Goal: Task Accomplishment & Management: Manage account settings

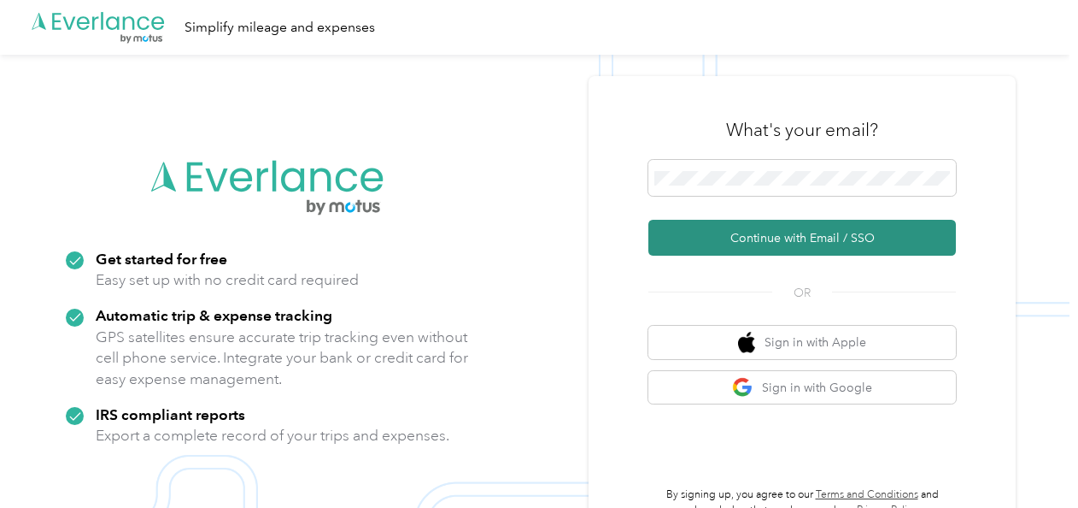
click at [736, 238] on button "Continue with Email / SSO" at bounding box center [802, 238] width 308 height 36
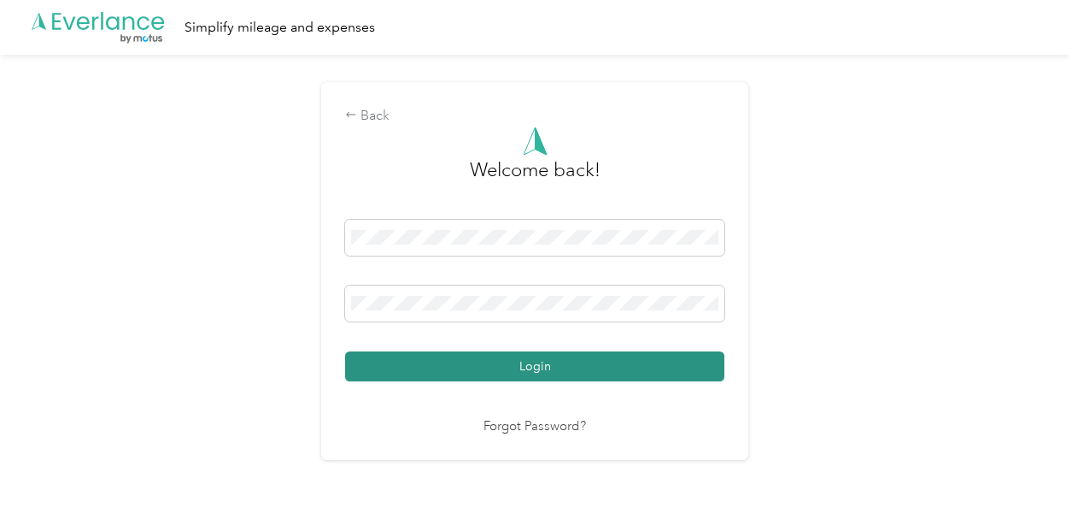
click at [489, 367] on button "Login" at bounding box center [534, 366] width 379 height 30
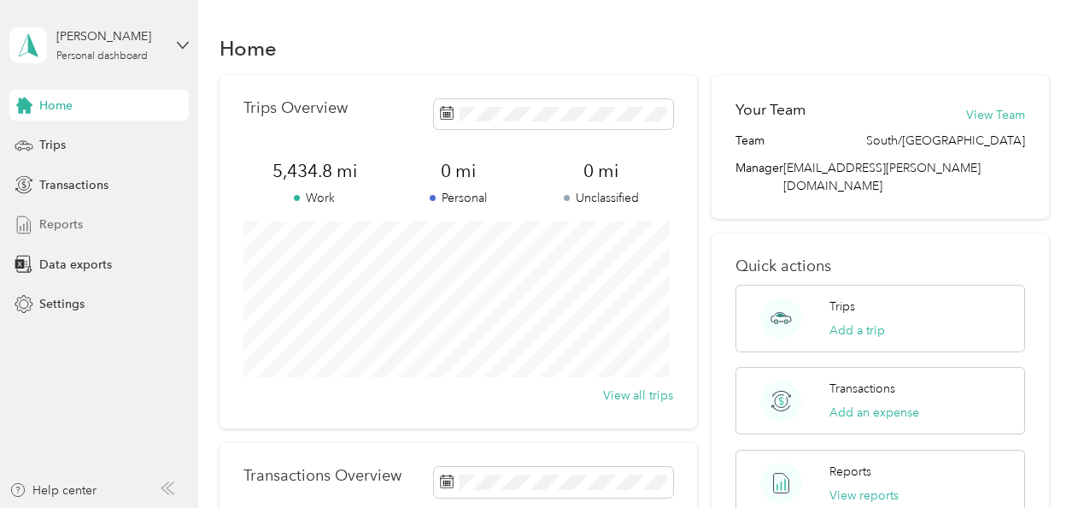
click at [73, 221] on span "Reports" at bounding box center [61, 224] width 44 height 18
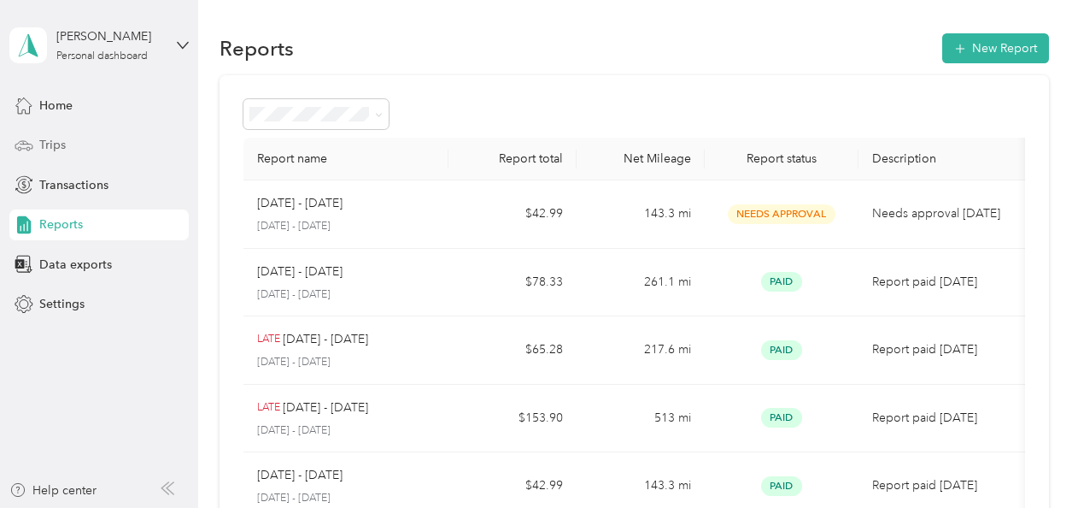
click at [49, 141] on span "Trips" at bounding box center [52, 145] width 26 height 18
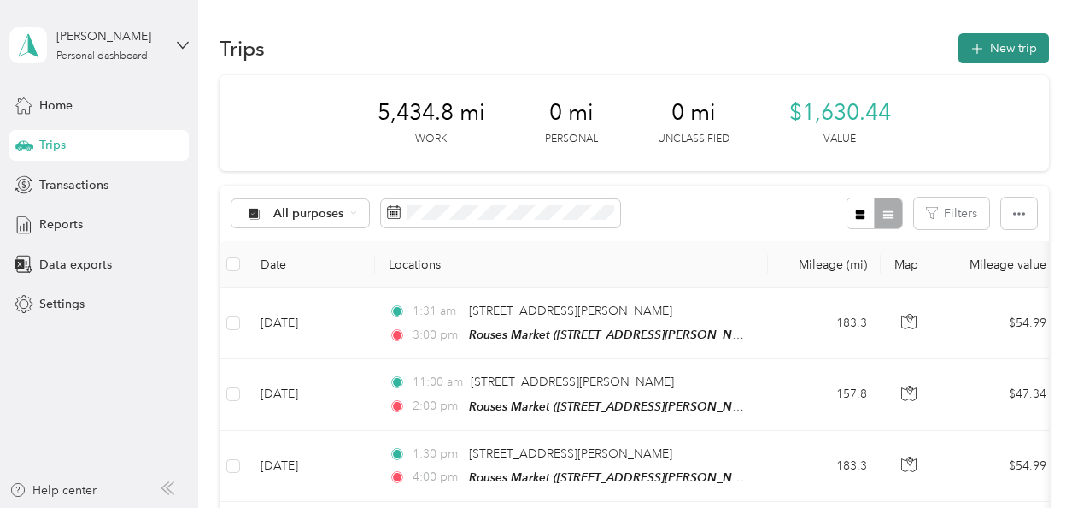
click at [997, 52] on button "New trip" at bounding box center [1004, 48] width 91 height 30
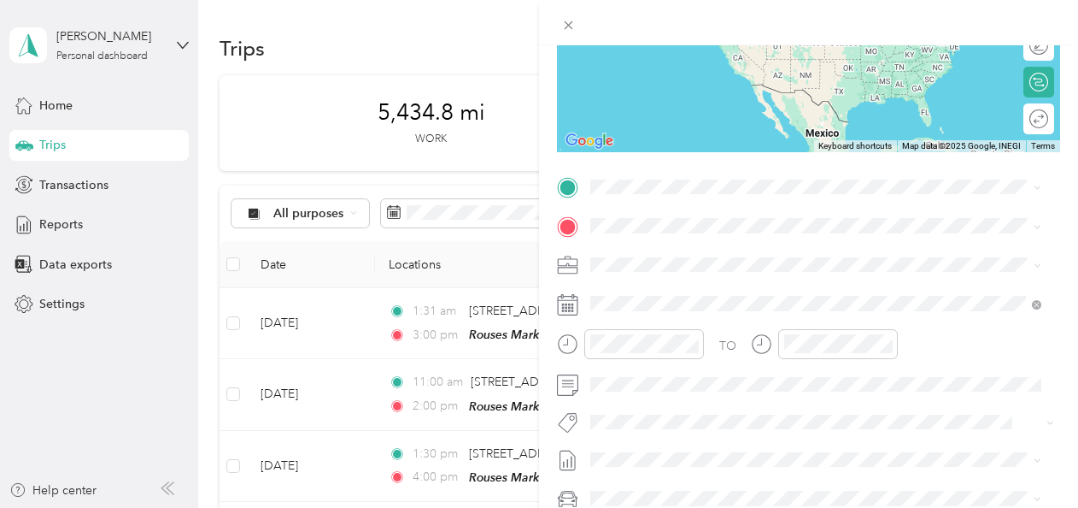
scroll to position [247, 0]
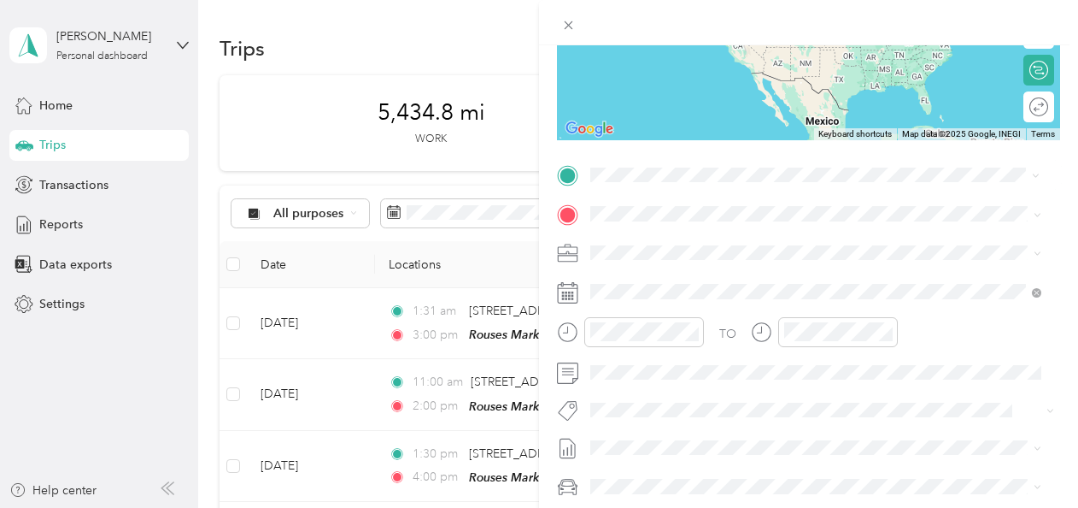
click at [673, 244] on span "[STREET_ADDRESS][PERSON_NAME][US_STATE]" at bounding box center [756, 235] width 266 height 15
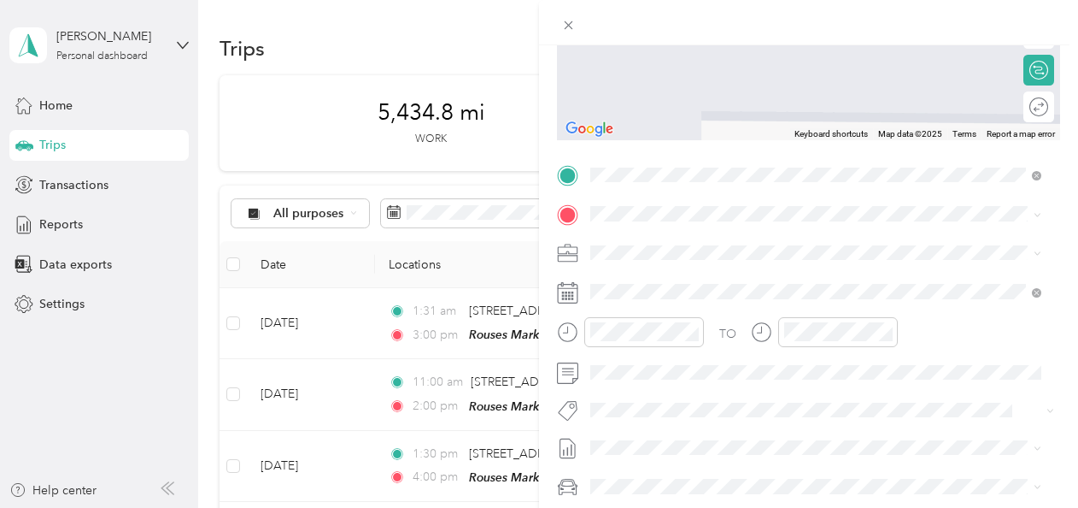
click at [649, 300] on span "[STREET_ADDRESS][PERSON_NAME]" at bounding box center [724, 301] width 203 height 15
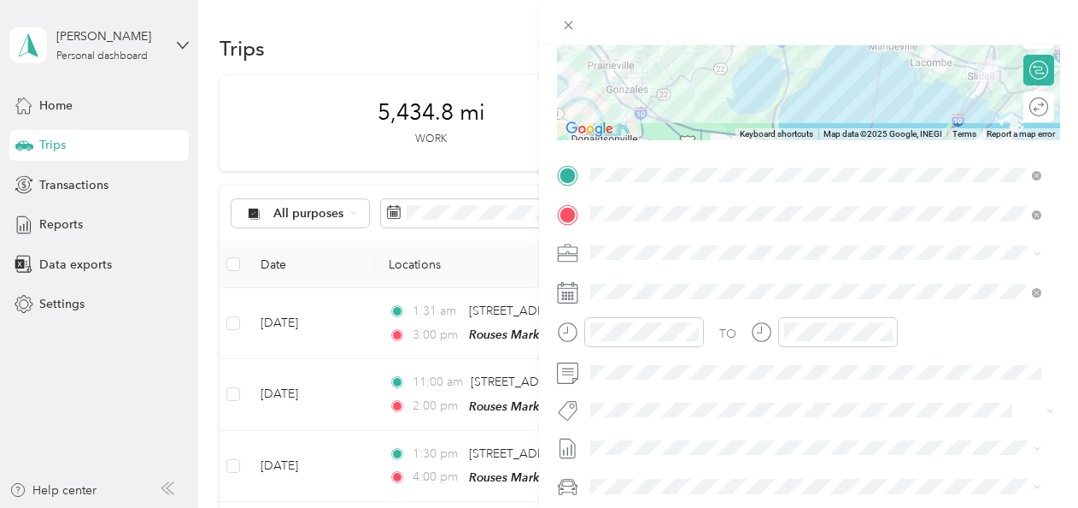
click at [572, 294] on icon at bounding box center [567, 292] width 21 height 21
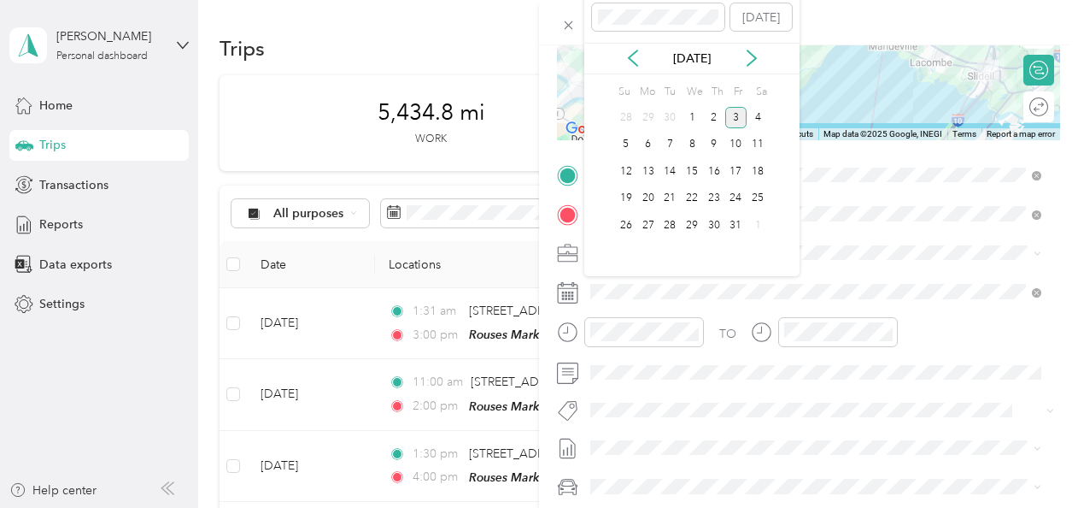
click at [636, 70] on div "[DATE]" at bounding box center [691, 59] width 215 height 32
click at [632, 56] on icon at bounding box center [633, 58] width 17 height 17
click at [748, 67] on icon at bounding box center [751, 58] width 17 height 17
click at [670, 116] on div "30" at bounding box center [670, 117] width 22 height 21
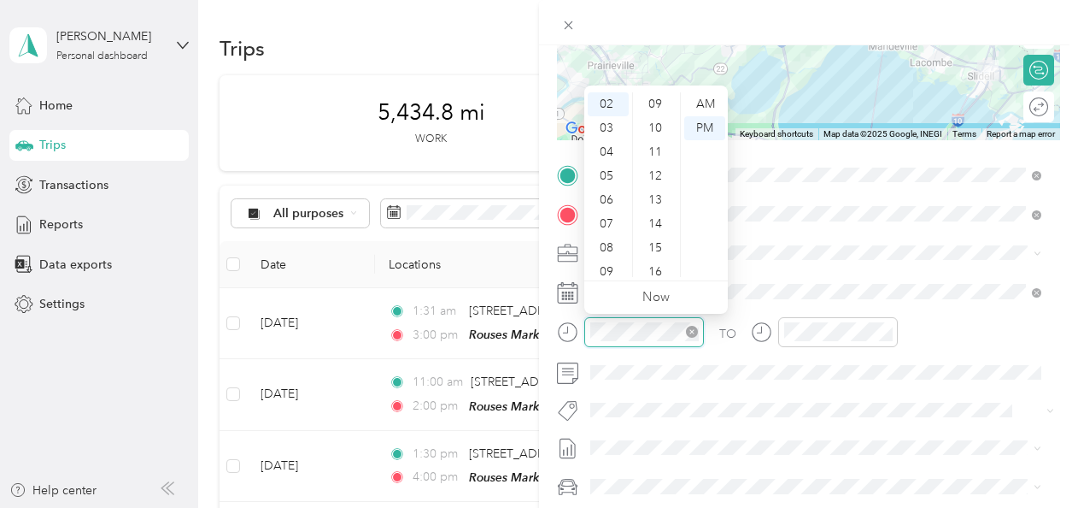
scroll to position [0, 0]
click at [795, 341] on div at bounding box center [838, 332] width 120 height 30
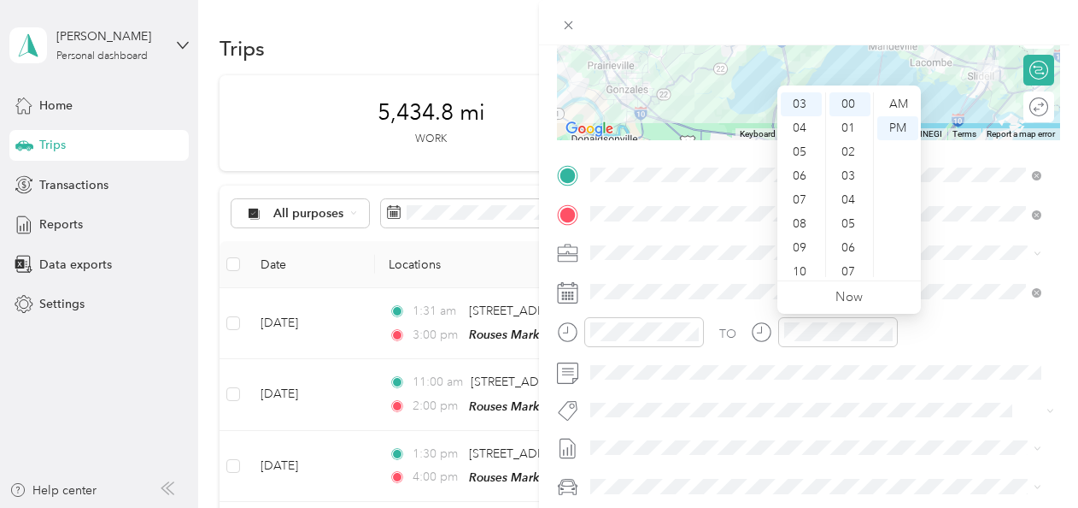
click at [812, 348] on div at bounding box center [824, 338] width 147 height 42
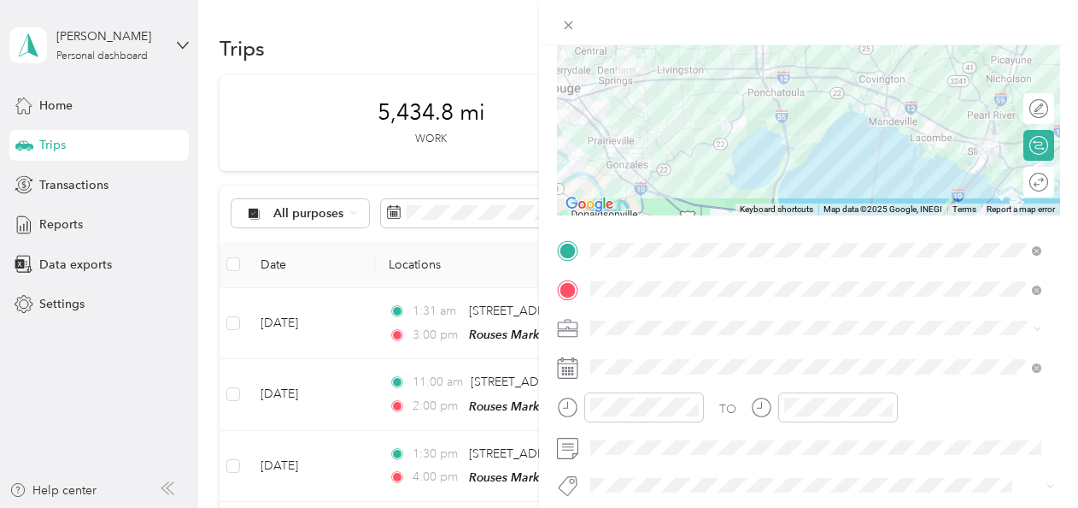
scroll to position [173, 0]
click at [1014, 179] on div at bounding box center [1021, 180] width 15 height 15
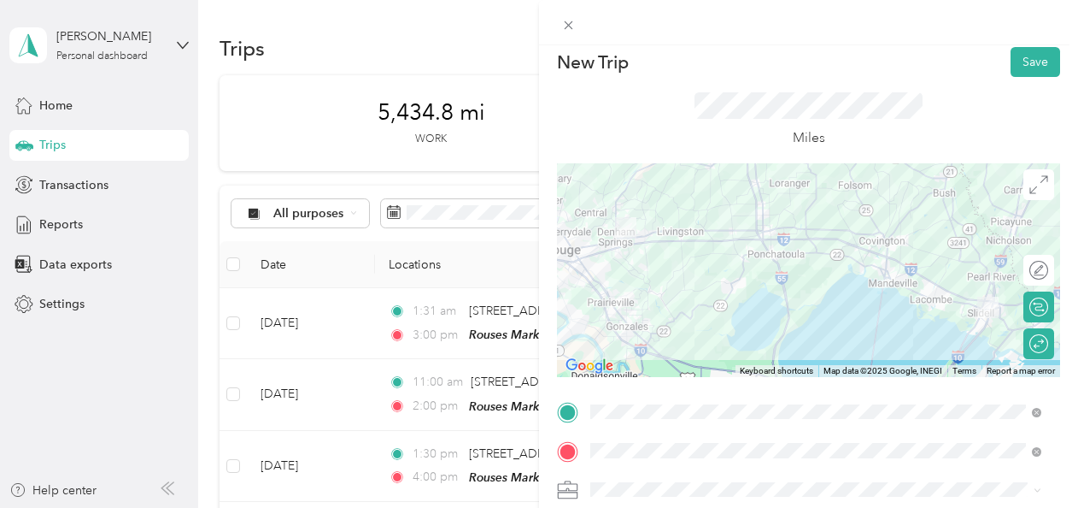
scroll to position [0, 0]
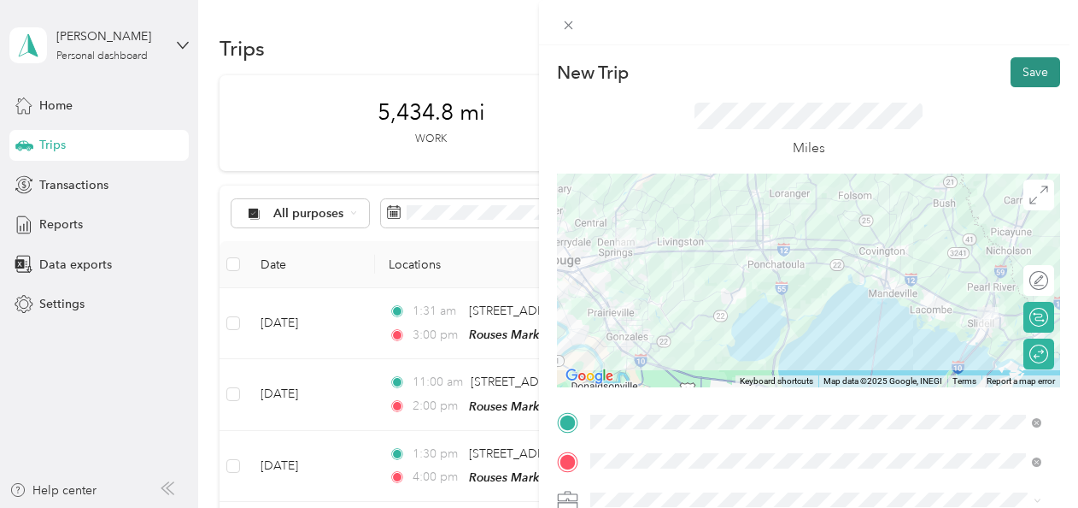
click at [1017, 76] on button "Save" at bounding box center [1036, 72] width 50 height 30
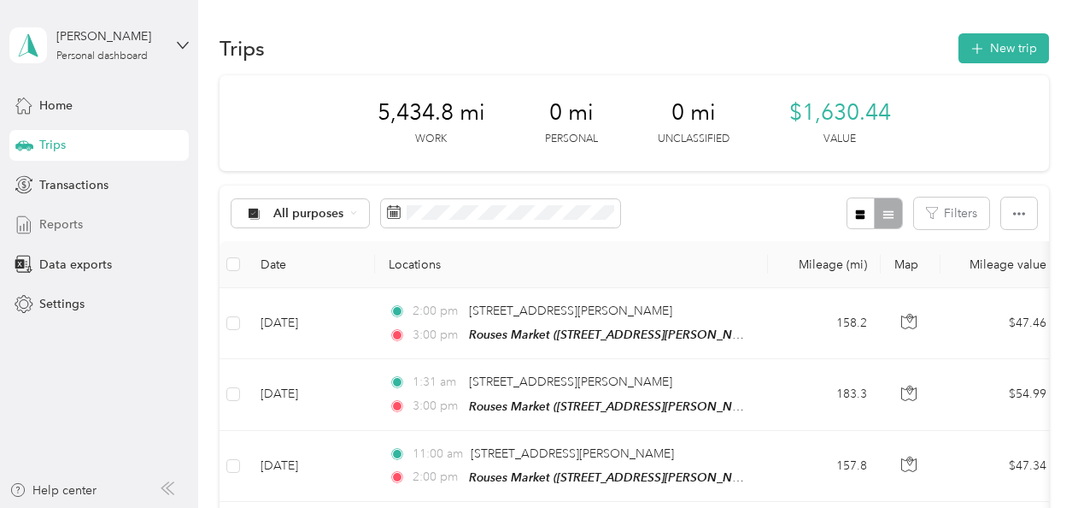
click at [76, 220] on span "Reports" at bounding box center [61, 224] width 44 height 18
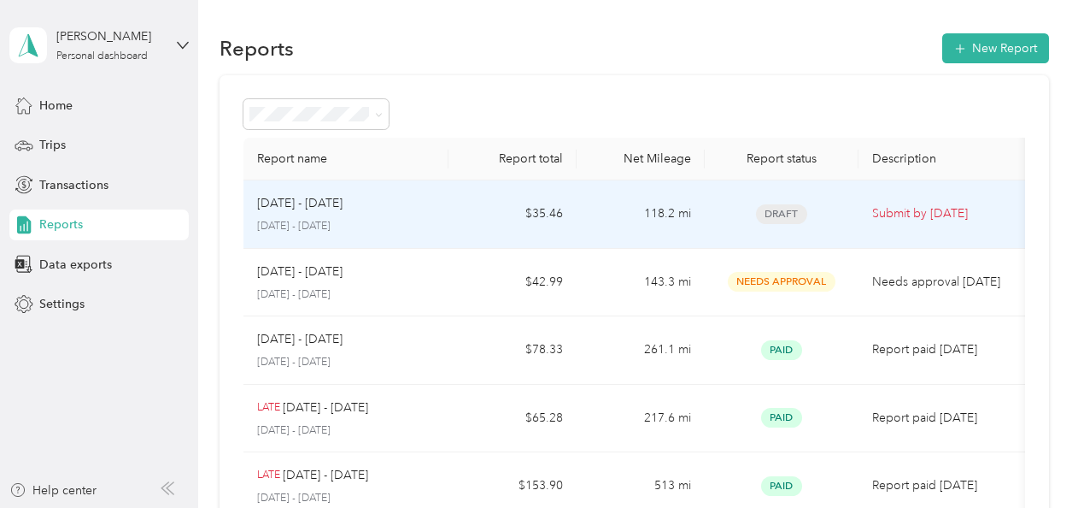
click at [787, 206] on span "Draft" at bounding box center [781, 214] width 51 height 20
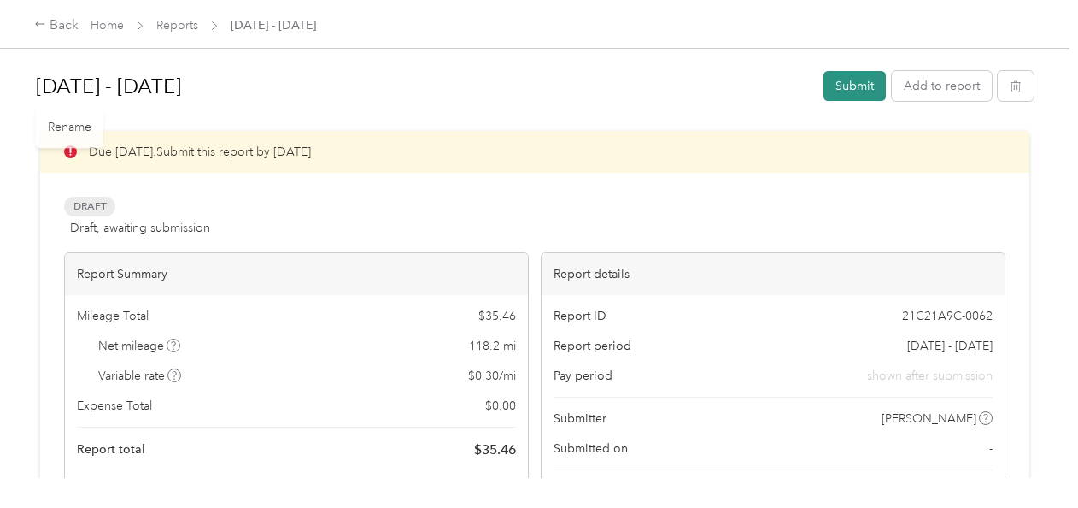
click at [842, 85] on button "Submit" at bounding box center [855, 86] width 62 height 30
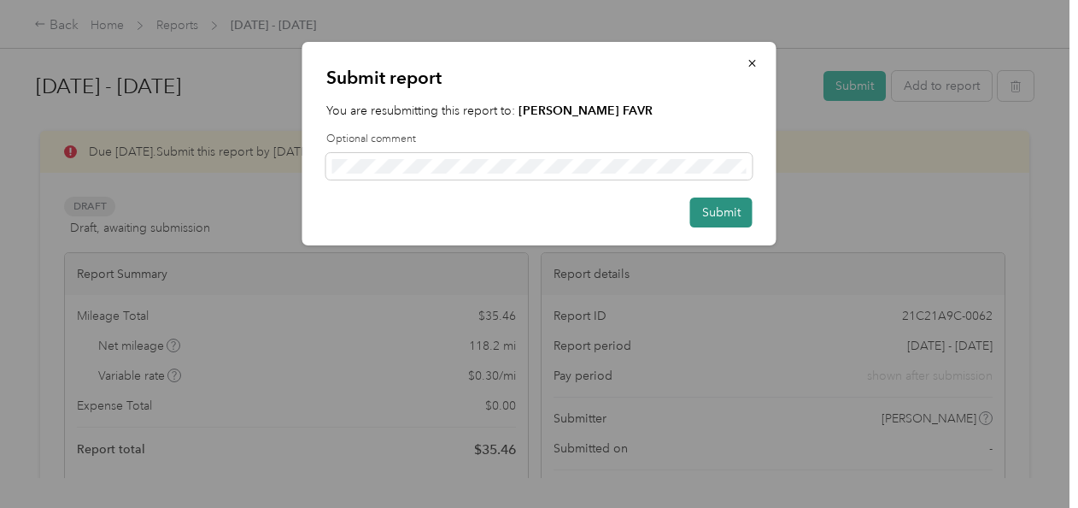
click at [711, 215] on button "Submit" at bounding box center [721, 212] width 62 height 30
